Goal: Information Seeking & Learning: Learn about a topic

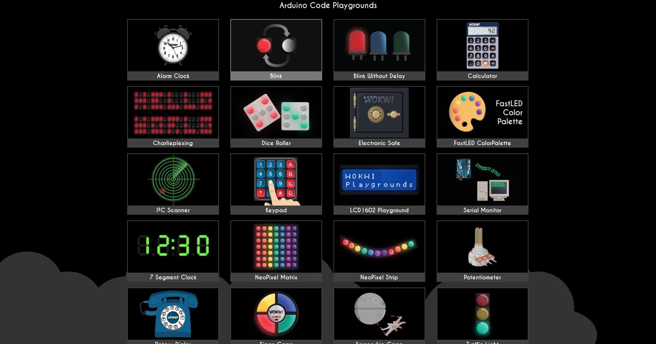
scroll to position [71, 0]
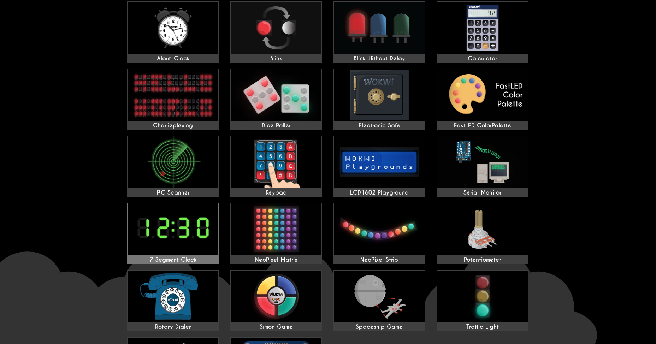
click at [196, 234] on img at bounding box center [173, 229] width 90 height 52
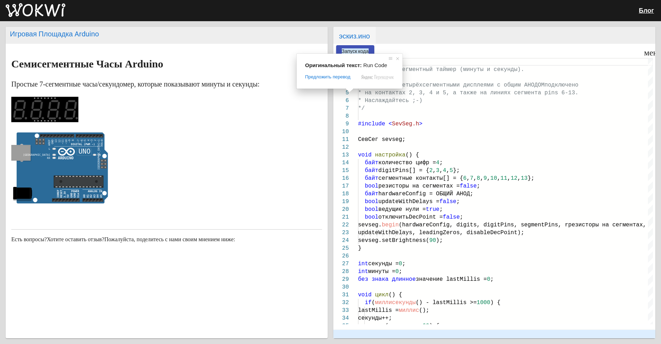
click at [349, 48] on ya-tr-span "Запуск кода" at bounding box center [355, 51] width 27 height 6
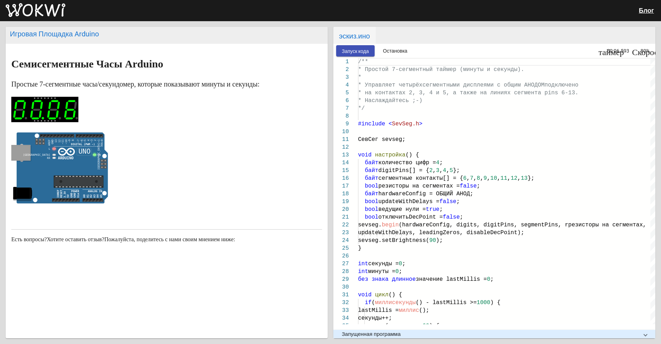
click at [96, 155] on circle at bounding box center [95, 155] width 4 height 4
click at [95, 155] on circle at bounding box center [95, 155] width 4 height 4
click at [20, 157] on rect at bounding box center [20, 152] width 19 height 15
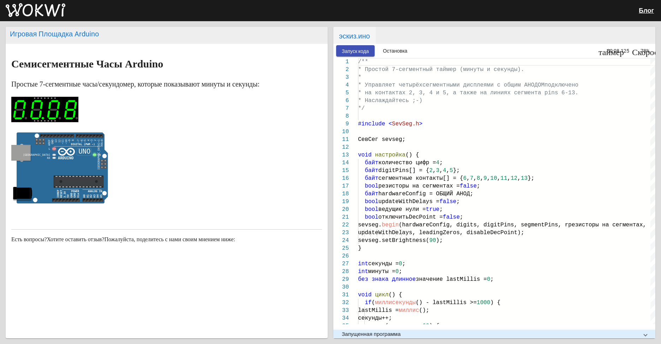
click at [20, 157] on rect at bounding box center [20, 152] width 19 height 15
click at [91, 181] on icon at bounding box center [78, 182] width 49 height 10
click at [71, 201] on rect at bounding box center [66, 200] width 28 height 4
click at [69, 201] on rect at bounding box center [66, 200] width 28 height 4
click at [65, 201] on rect at bounding box center [66, 200] width 28 height 4
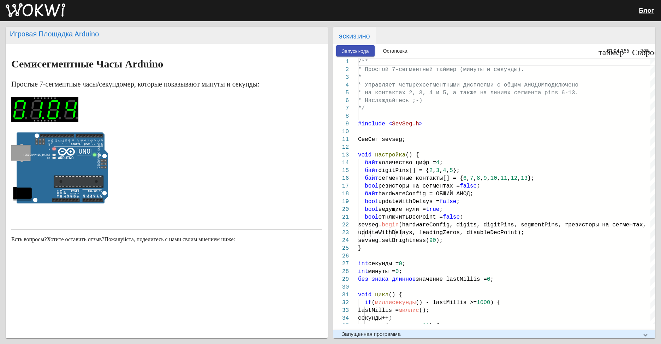
click at [60, 200] on rect at bounding box center [66, 200] width 28 height 4
click at [398, 49] on ya-tr-span "Остановка" at bounding box center [395, 51] width 24 height 6
click at [78, 153] on icon at bounding box center [62, 167] width 91 height 71
click at [75, 184] on icon at bounding box center [78, 182] width 49 height 10
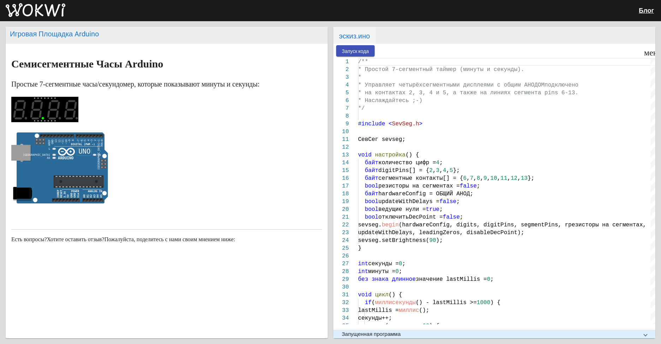
click at [75, 184] on icon at bounding box center [78, 182] width 49 height 10
